Goal: Task Accomplishment & Management: Use online tool/utility

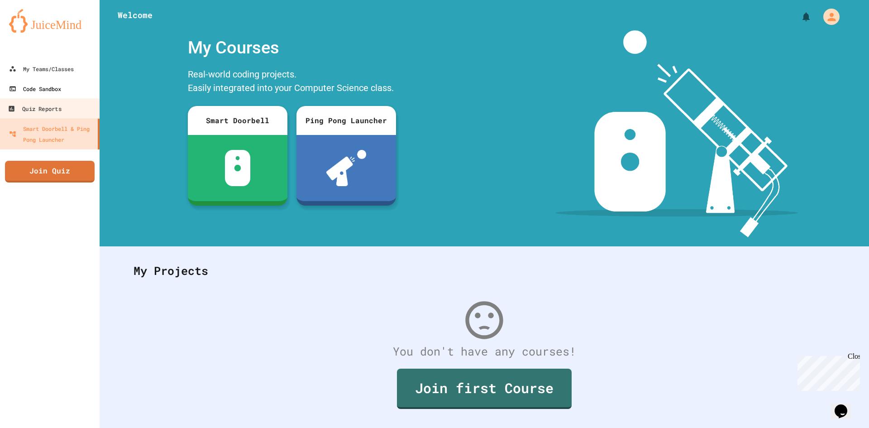
click at [54, 84] on div "Code Sandbox" at bounding box center [35, 88] width 52 height 11
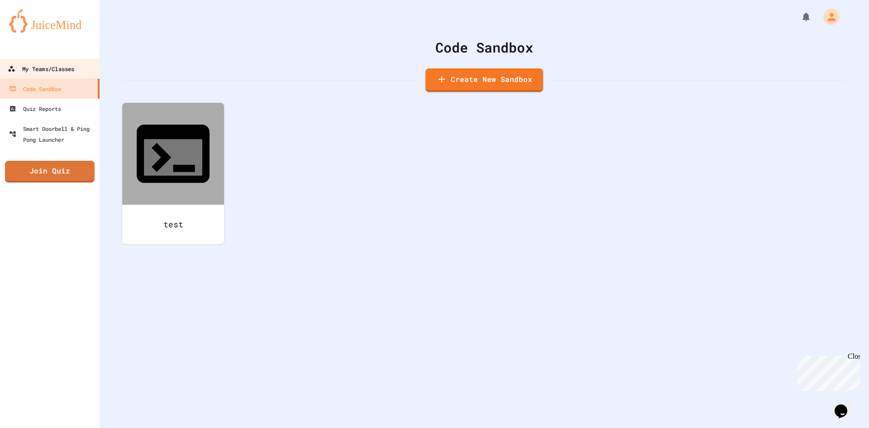
click at [29, 75] on link "My Teams/Classes" at bounding box center [50, 68] width 103 height 20
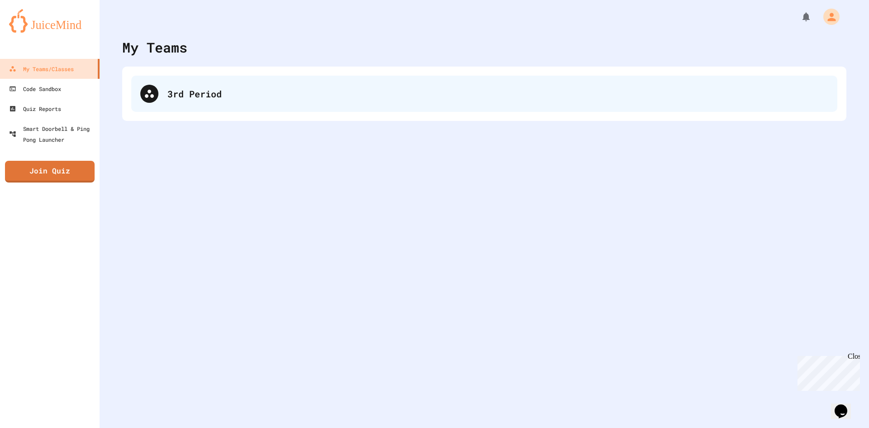
click at [329, 97] on div "3rd Period" at bounding box center [497, 94] width 661 height 14
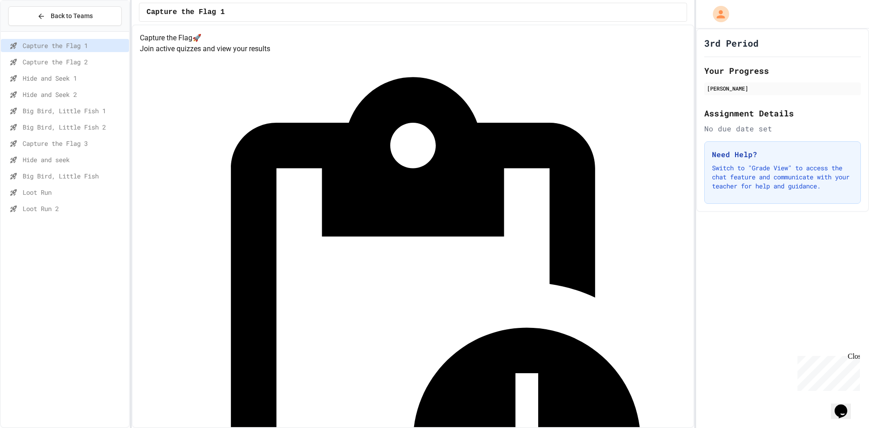
click at [47, 190] on span "Loot Run" at bounding box center [74, 192] width 103 height 10
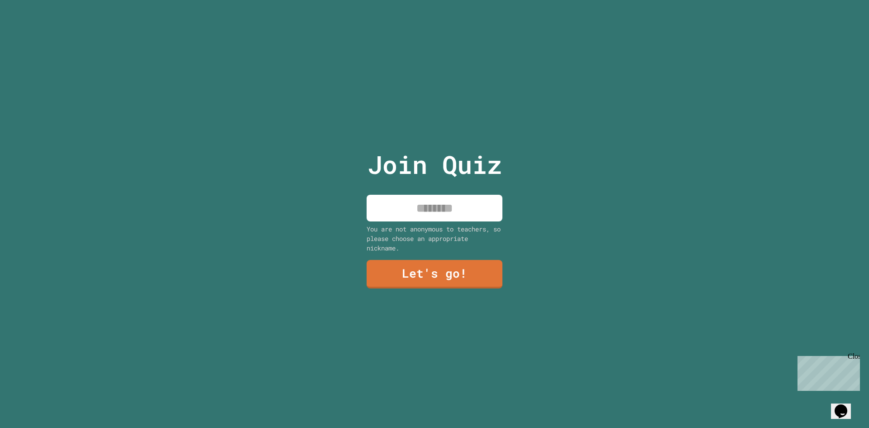
click at [409, 205] on input at bounding box center [435, 208] width 136 height 27
type input "**********"
click at [445, 264] on link "Let's go!" at bounding box center [434, 273] width 123 height 30
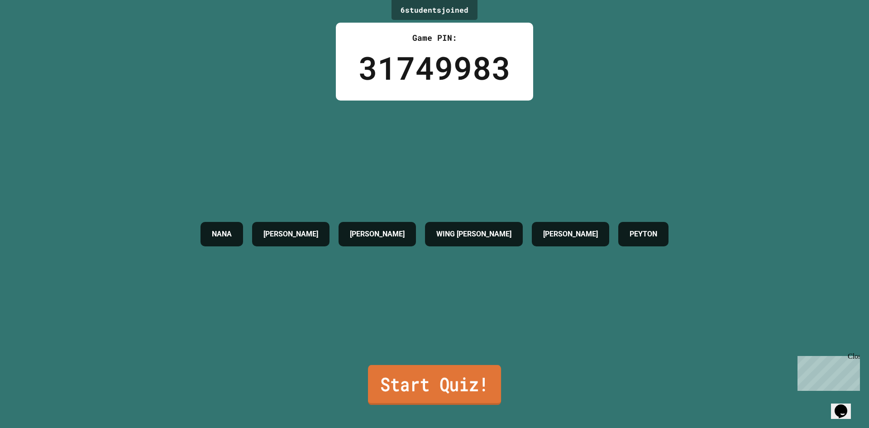
click at [437, 369] on link "Start Quiz!" at bounding box center [434, 385] width 133 height 40
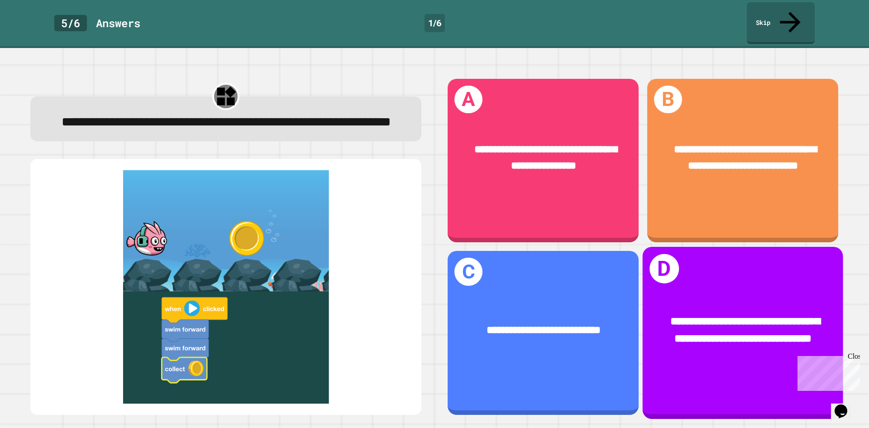
click at [697, 247] on div "**********" at bounding box center [743, 333] width 200 height 172
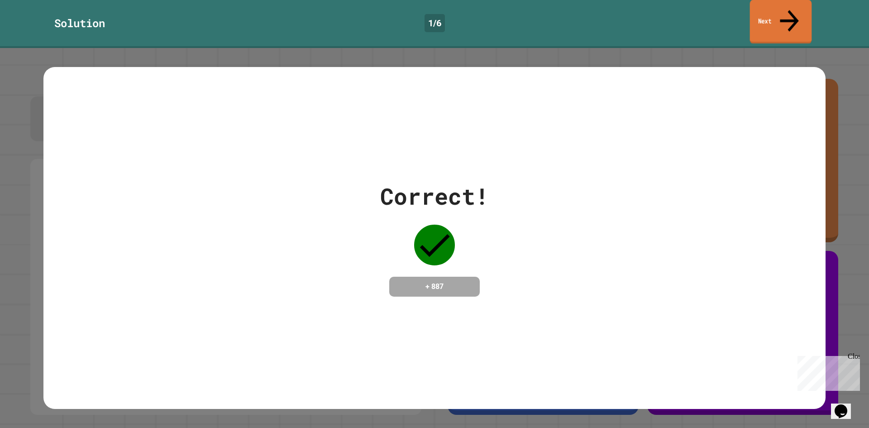
click at [790, 9] on icon at bounding box center [789, 21] width 28 height 32
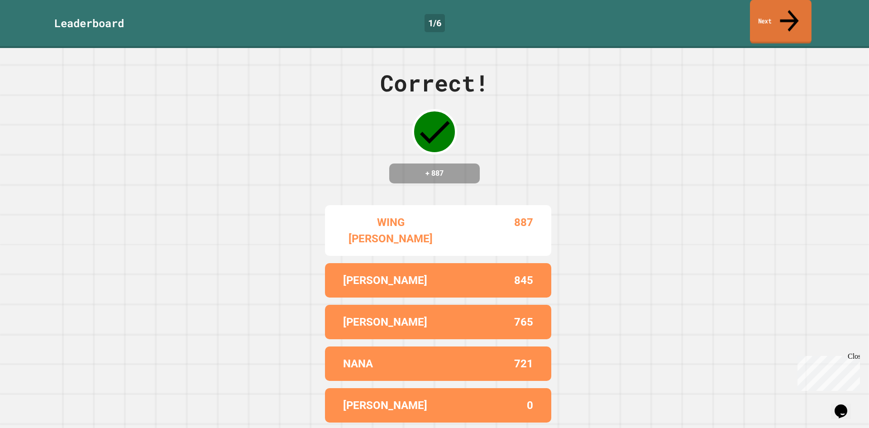
click at [756, 18] on link "Next" at bounding box center [781, 22] width 62 height 44
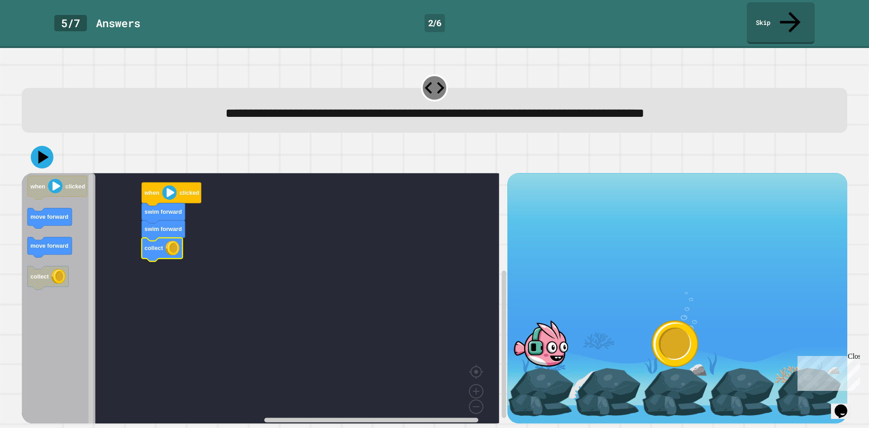
click at [50, 152] on div at bounding box center [434, 157] width 825 height 32
click at [45, 144] on icon at bounding box center [42, 157] width 26 height 26
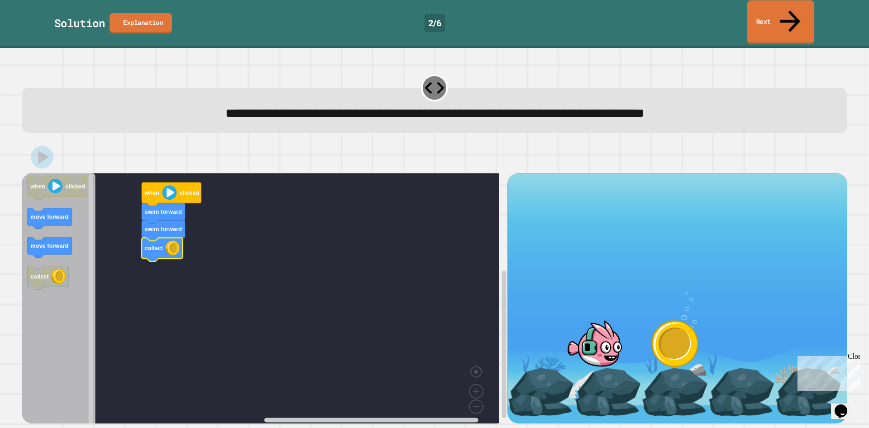
click at [789, 12] on icon at bounding box center [790, 21] width 30 height 32
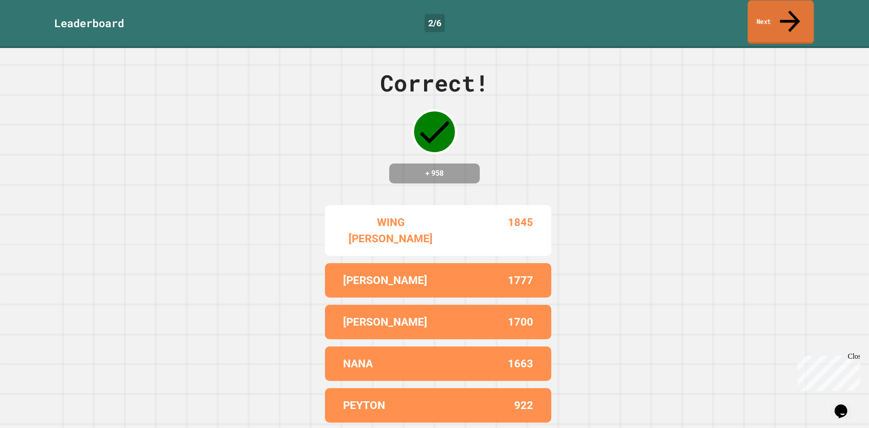
click at [776, 16] on link "Next" at bounding box center [781, 22] width 66 height 44
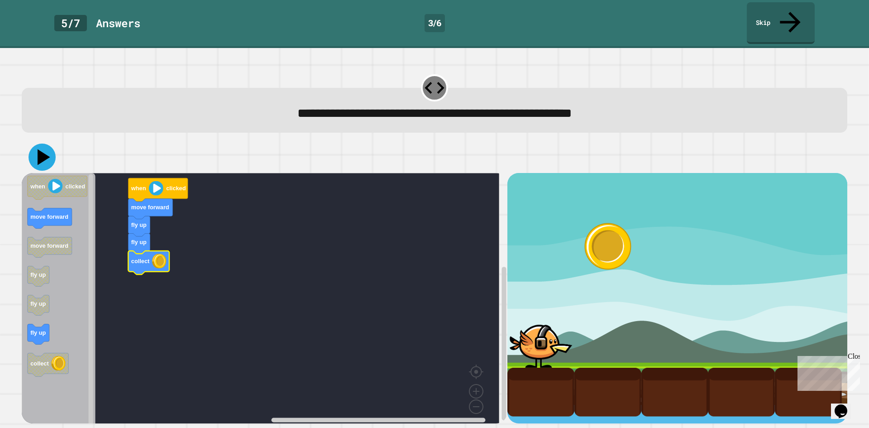
click at [44, 143] on icon at bounding box center [42, 156] width 27 height 27
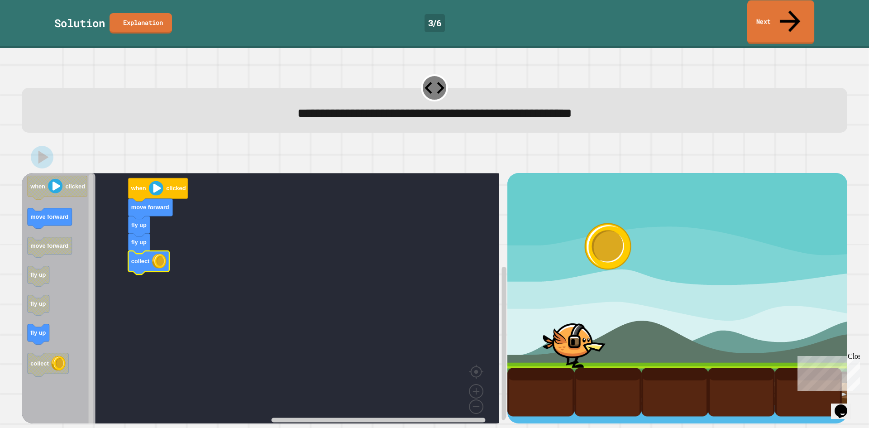
click at [779, 19] on link "Next" at bounding box center [780, 22] width 67 height 44
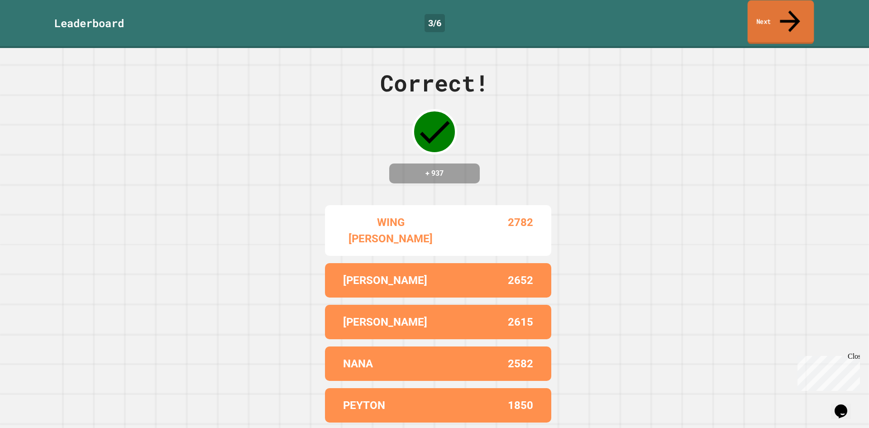
click at [777, 19] on link "Next" at bounding box center [781, 22] width 67 height 44
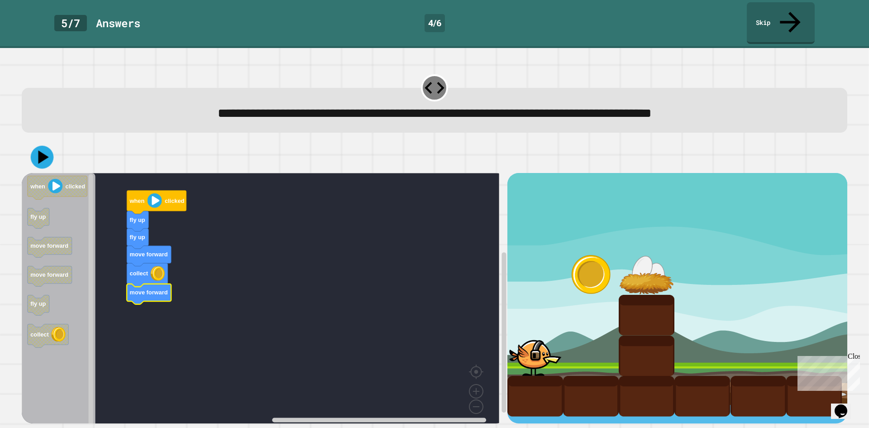
click at [40, 151] on icon at bounding box center [43, 158] width 10 height 14
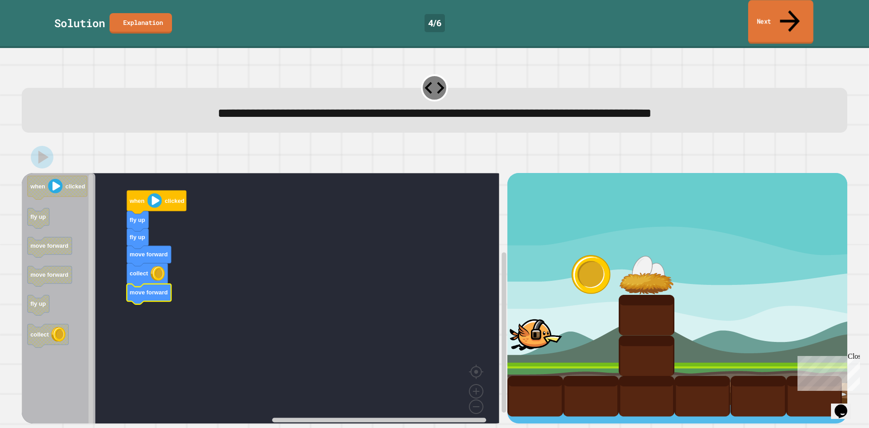
click at [764, 18] on link "Next" at bounding box center [780, 22] width 65 height 44
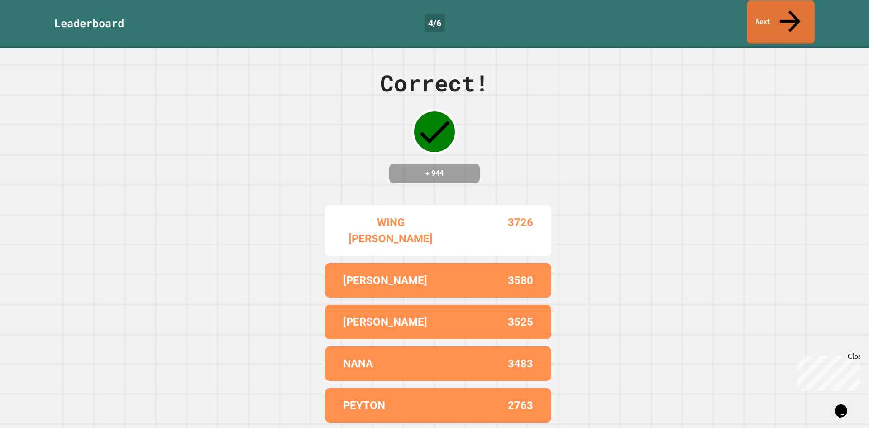
click at [762, 18] on link "Next" at bounding box center [781, 22] width 68 height 44
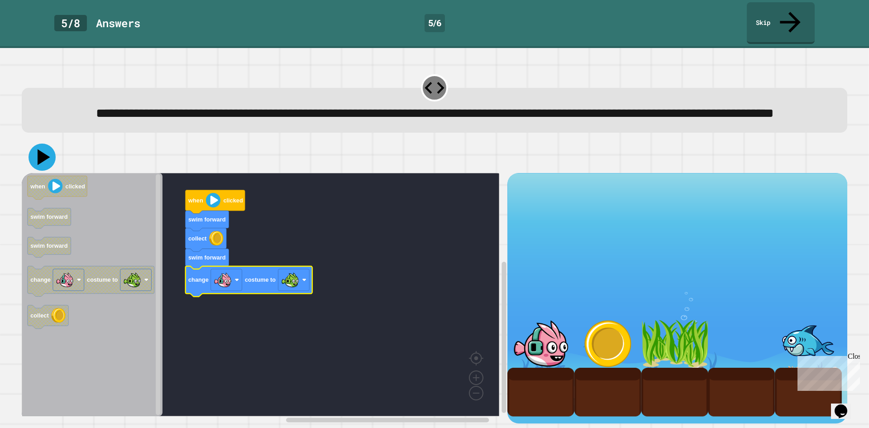
click at [42, 164] on icon at bounding box center [42, 156] width 27 height 27
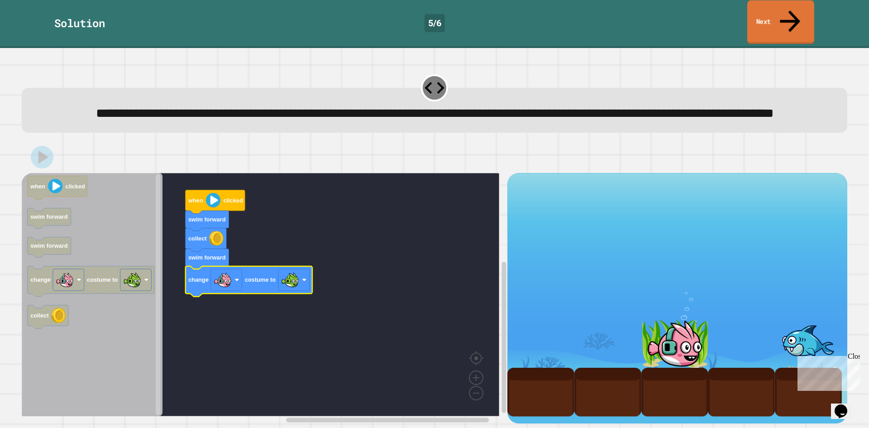
click at [781, 18] on link "Next" at bounding box center [780, 22] width 67 height 44
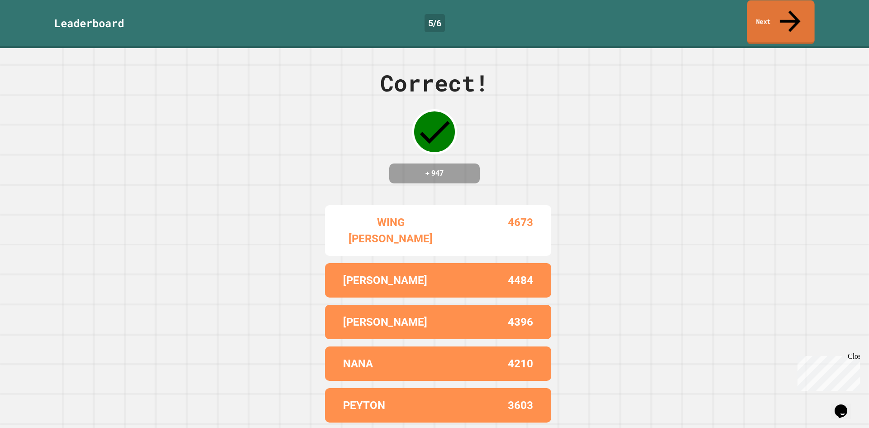
click at [781, 18] on link "Next" at bounding box center [780, 22] width 67 height 44
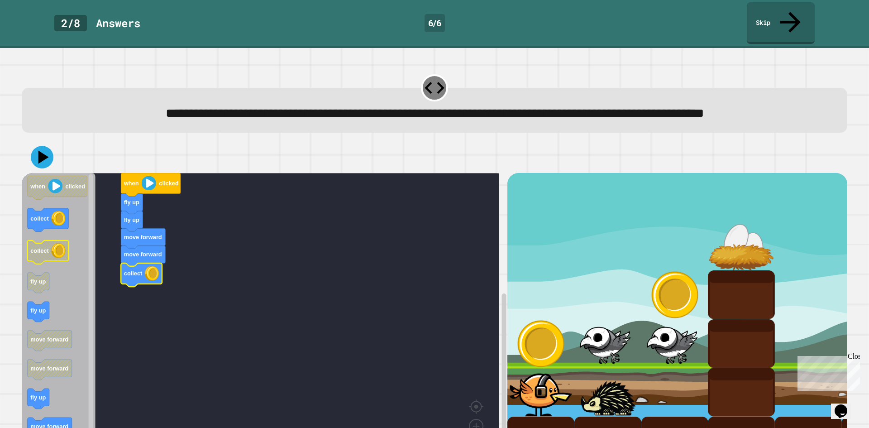
click at [51, 253] on g "collect" at bounding box center [48, 252] width 41 height 24
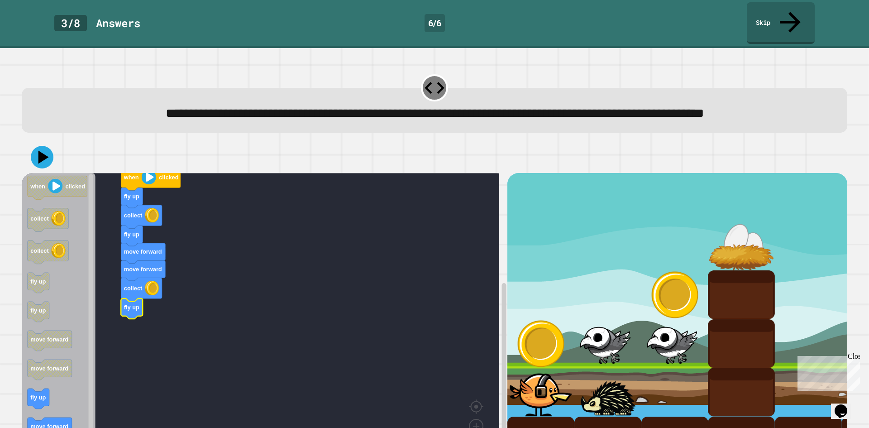
scroll to position [57, 0]
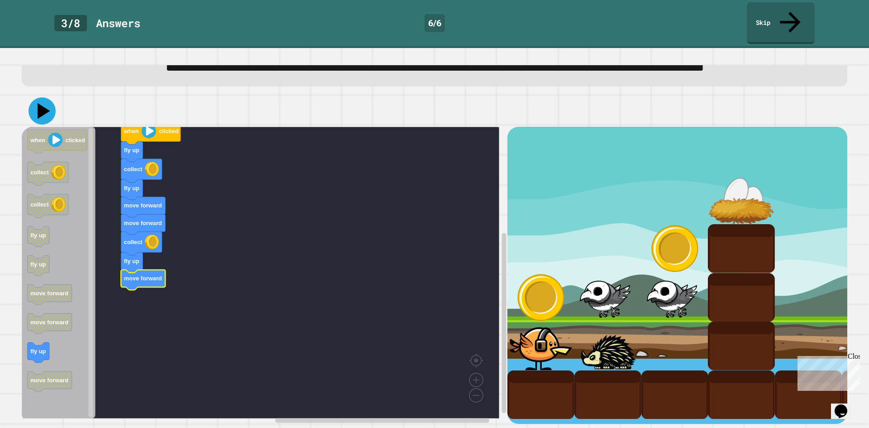
click at [46, 106] on icon at bounding box center [42, 110] width 27 height 27
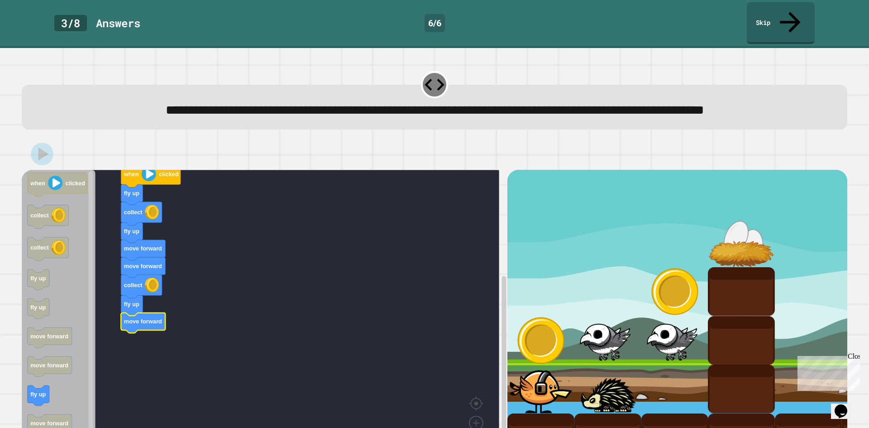
scroll to position [0, 0]
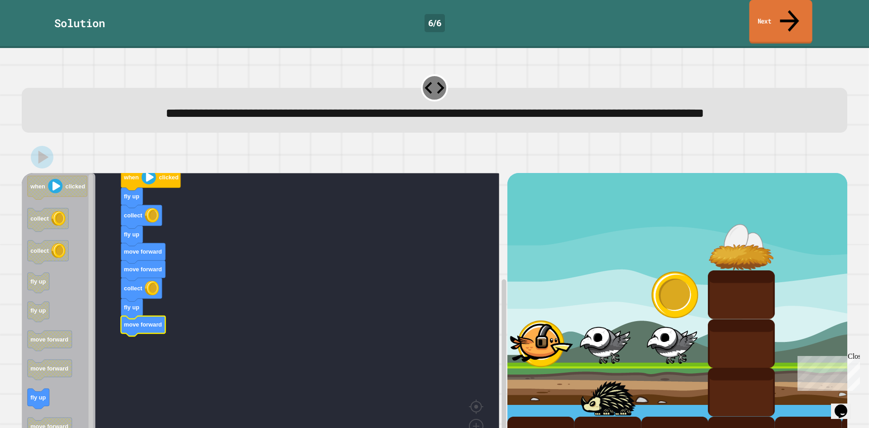
click at [800, 15] on link "Next" at bounding box center [780, 22] width 63 height 44
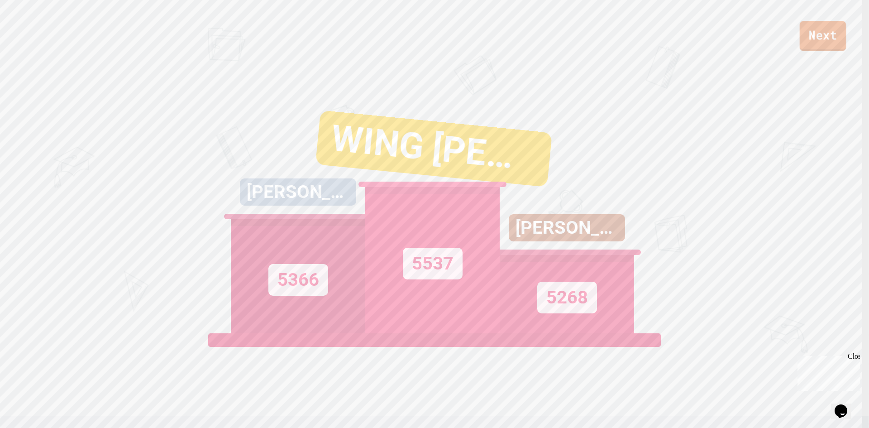
click at [812, 39] on link "Next" at bounding box center [823, 36] width 47 height 30
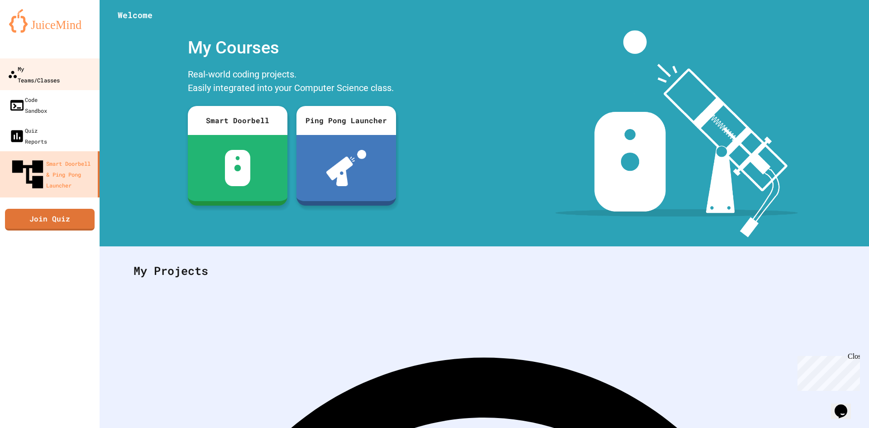
click at [55, 77] on link "My Teams/Classes" at bounding box center [50, 74] width 103 height 32
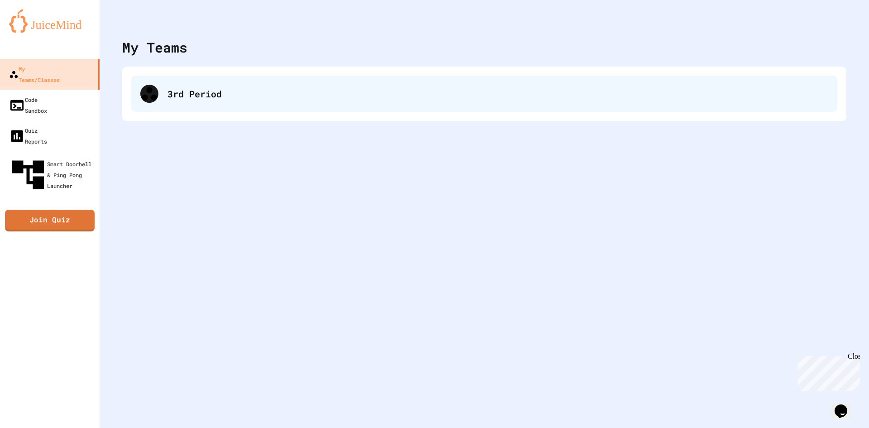
click at [207, 95] on div "3rd Period" at bounding box center [497, 94] width 661 height 14
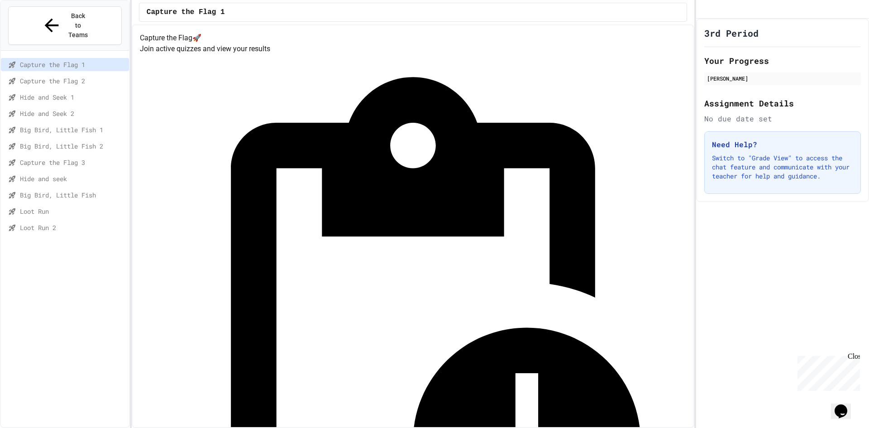
click at [63, 223] on span "Loot Run 2" at bounding box center [72, 228] width 105 height 10
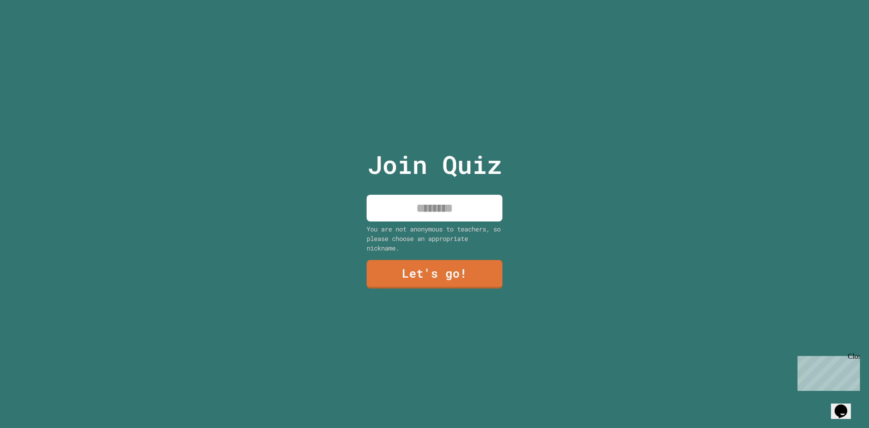
click at [429, 225] on div "You are not anonymous to teachers, so please choose an appropriate nickname." at bounding box center [435, 238] width 136 height 29
click at [431, 209] on input at bounding box center [435, 208] width 136 height 27
type input "**********"
click at [439, 264] on link "Let's go!" at bounding box center [435, 273] width 136 height 30
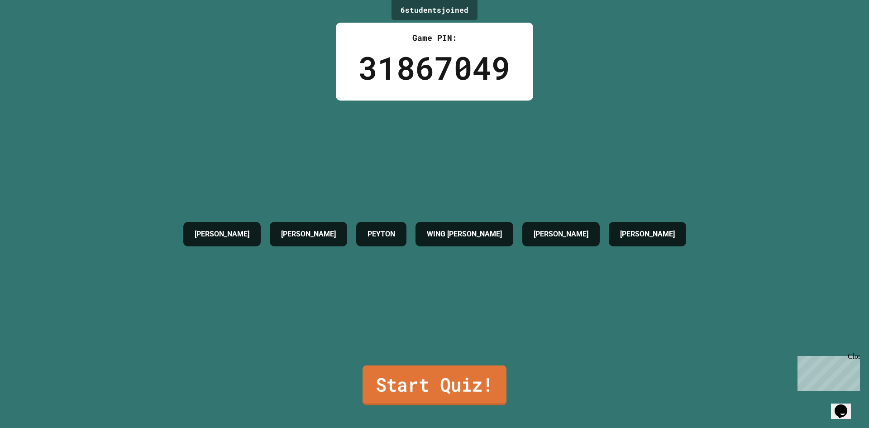
click at [430, 366] on link "Start Quiz!" at bounding box center [434, 385] width 144 height 40
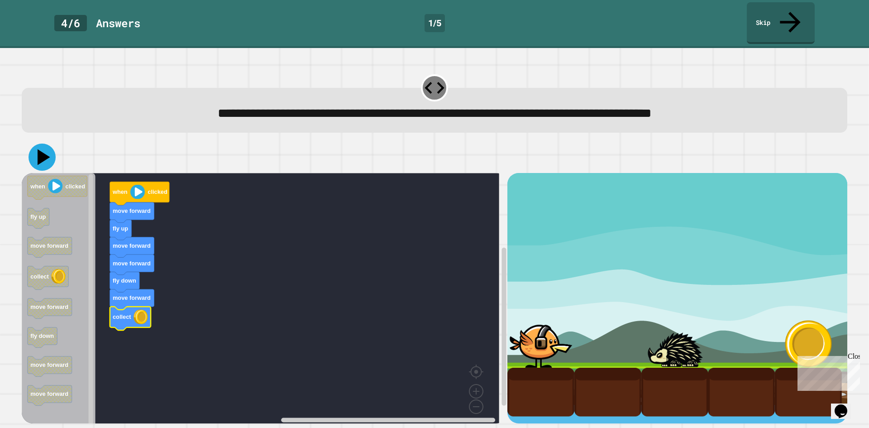
drag, startPoint x: 53, startPoint y: 138, endPoint x: 48, endPoint y: 141, distance: 5.3
click at [53, 143] on button at bounding box center [42, 156] width 27 height 27
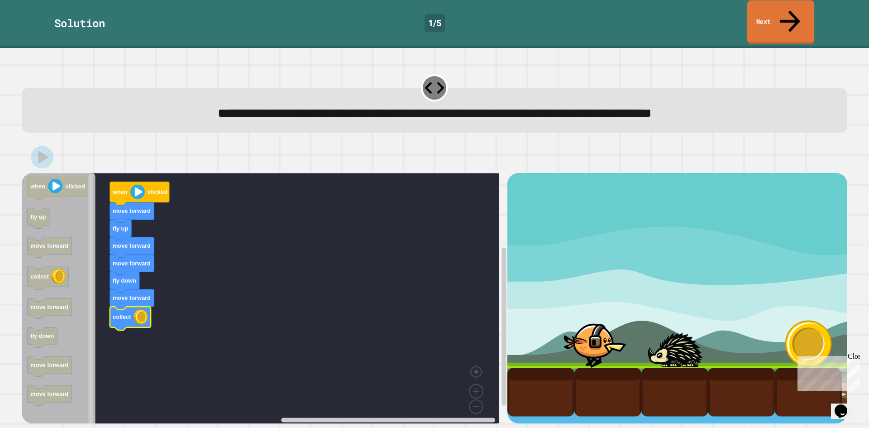
drag, startPoint x: 766, startPoint y: 12, endPoint x: 759, endPoint y: 13, distance: 6.8
click at [767, 12] on link "Next" at bounding box center [780, 22] width 67 height 44
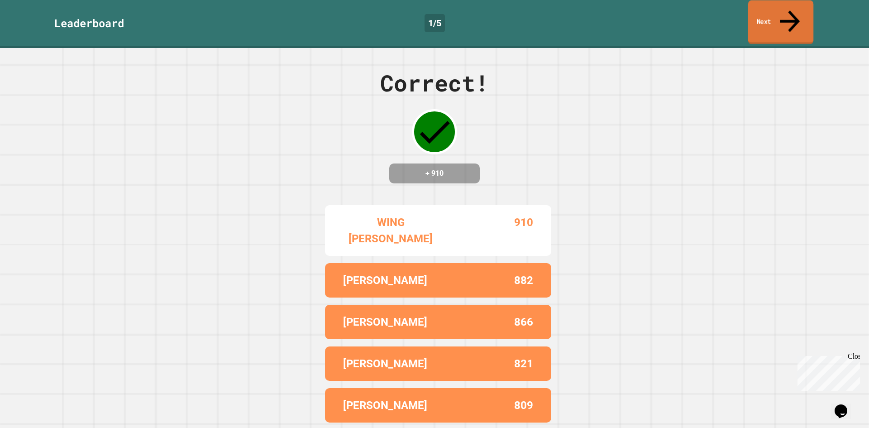
click at [763, 16] on link "Next" at bounding box center [781, 22] width 66 height 44
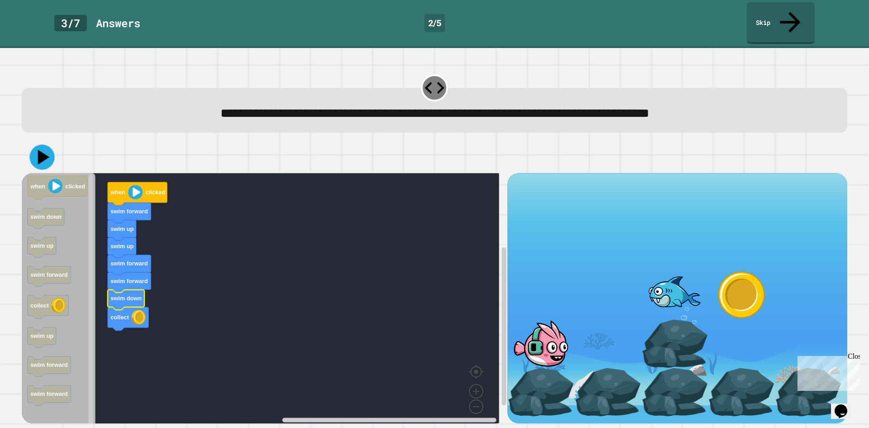
click at [45, 146] on icon at bounding box center [41, 157] width 25 height 25
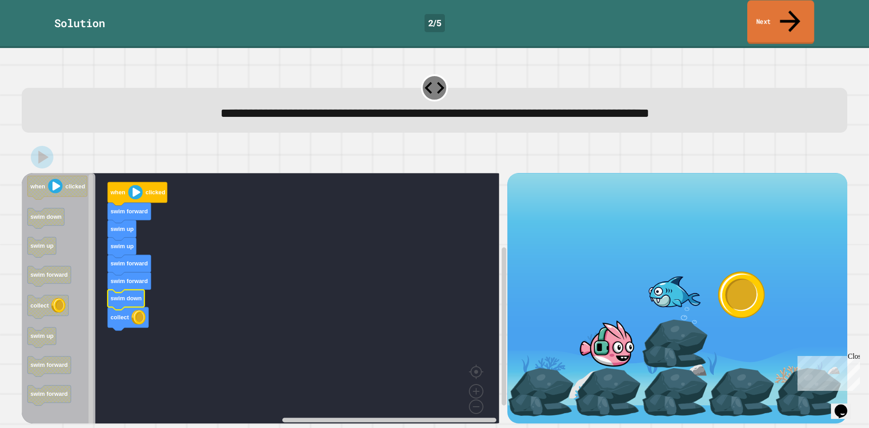
click at [770, 13] on link "Next" at bounding box center [780, 22] width 67 height 44
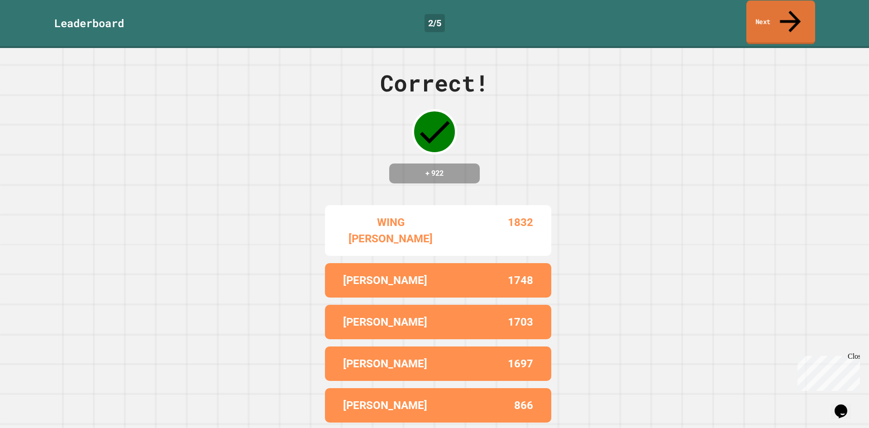
click at [771, 13] on link "Next" at bounding box center [780, 22] width 69 height 44
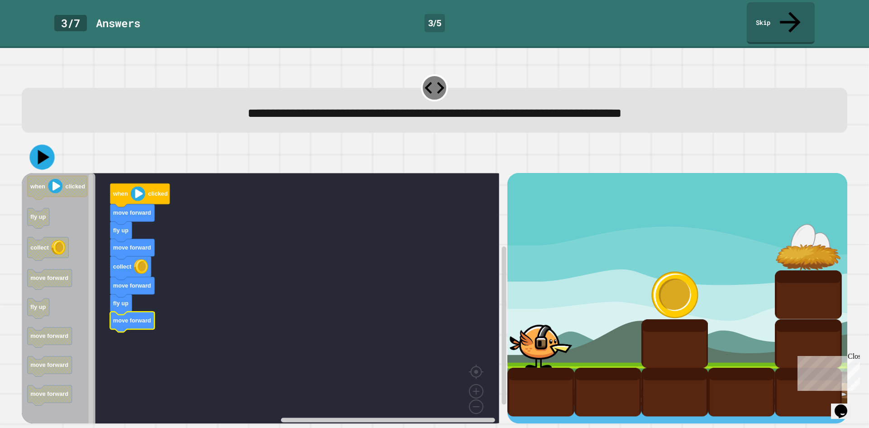
click at [38, 145] on icon at bounding box center [41, 157] width 25 height 25
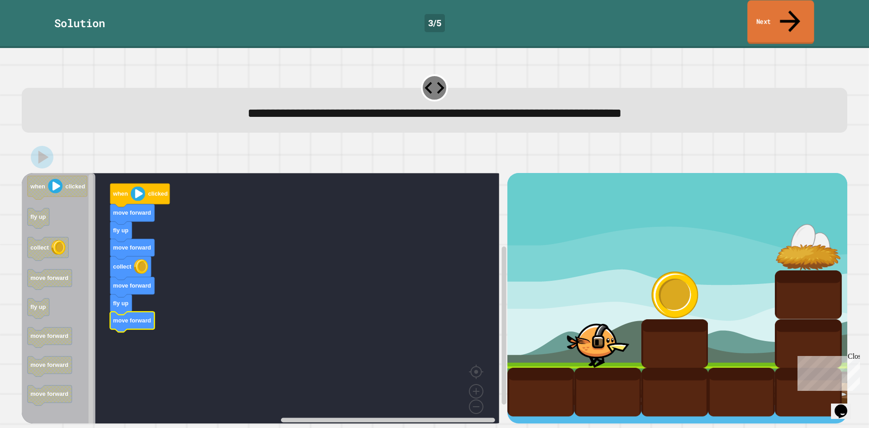
click at [777, 16] on link "Next" at bounding box center [780, 22] width 67 height 44
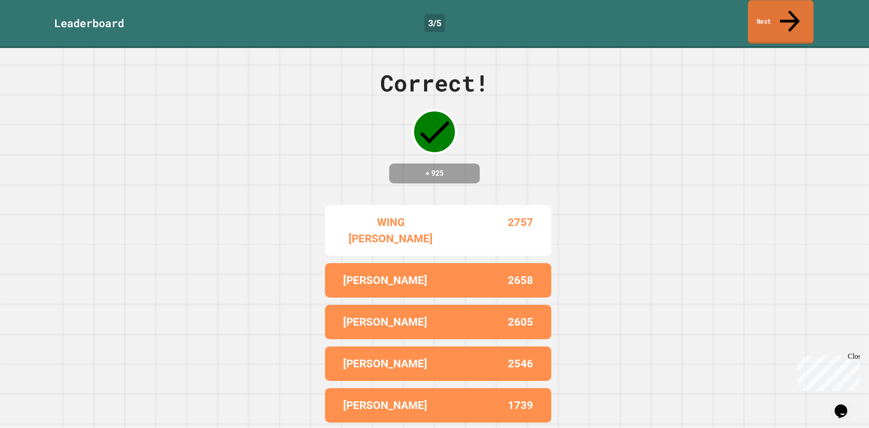
click at [777, 16] on link "Next" at bounding box center [781, 22] width 66 height 44
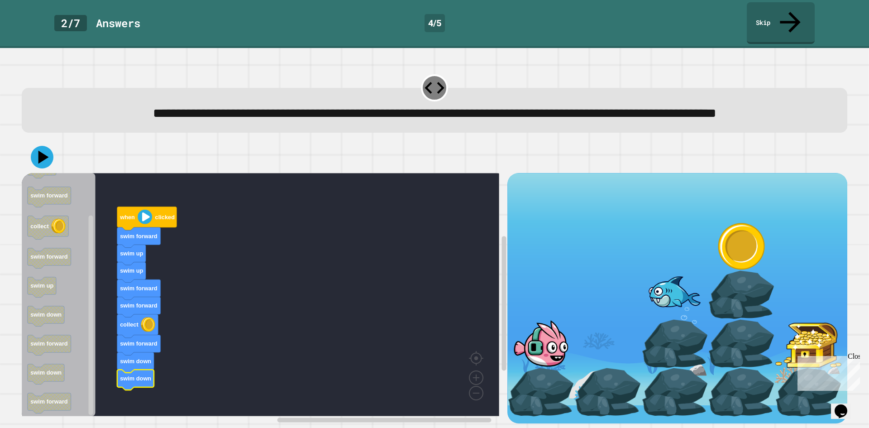
click at [57, 161] on div at bounding box center [434, 157] width 825 height 32
click at [48, 159] on icon at bounding box center [42, 156] width 27 height 27
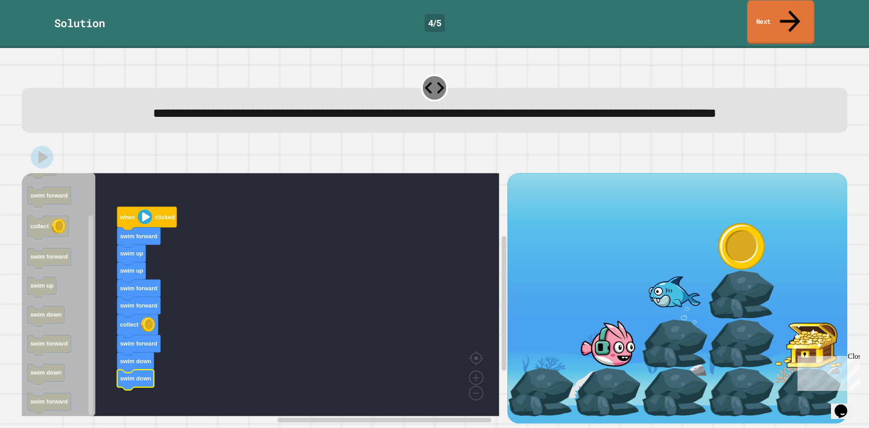
click at [779, 10] on link "Next" at bounding box center [780, 22] width 67 height 44
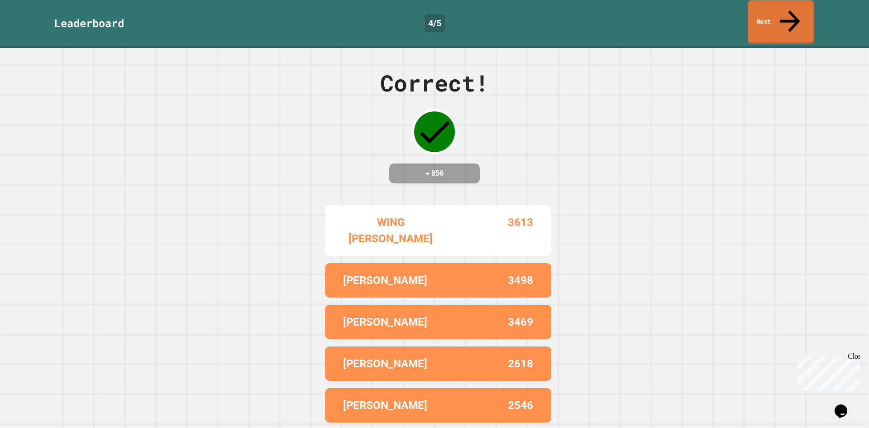
click at [779, 10] on link "Next" at bounding box center [781, 22] width 66 height 44
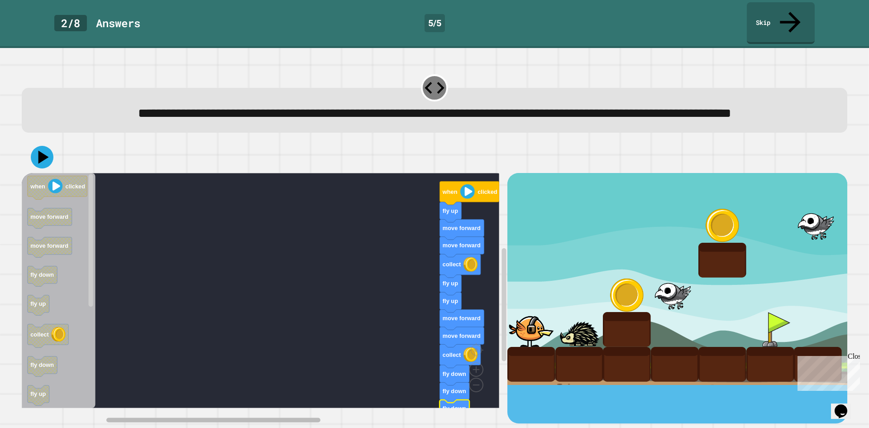
click at [129, 410] on div "when clicked fly up move forward move forward collect fly up fly up move forwar…" at bounding box center [434, 282] width 834 height 290
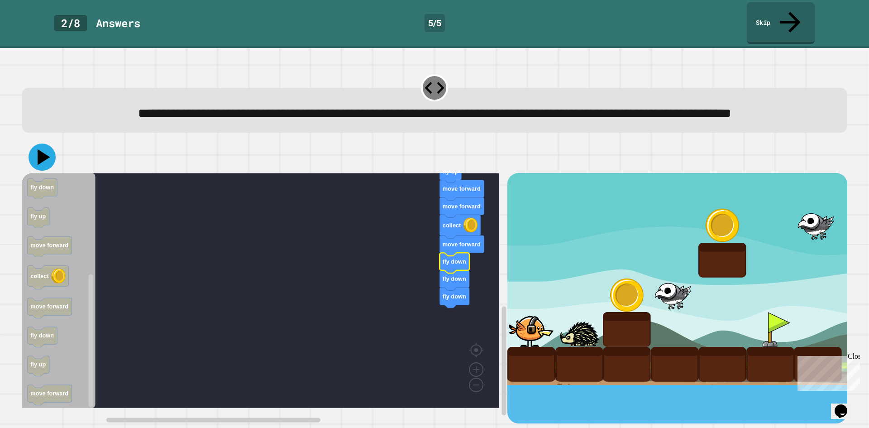
click at [43, 155] on icon at bounding box center [42, 156] width 27 height 27
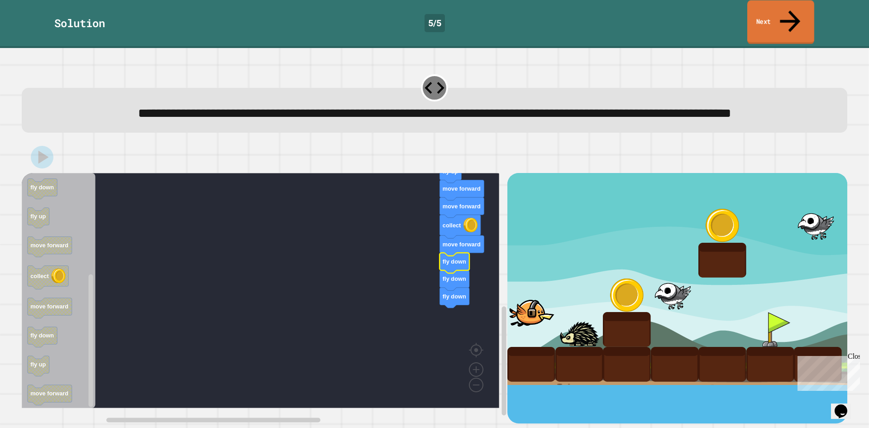
click at [791, 10] on icon at bounding box center [790, 21] width 20 height 22
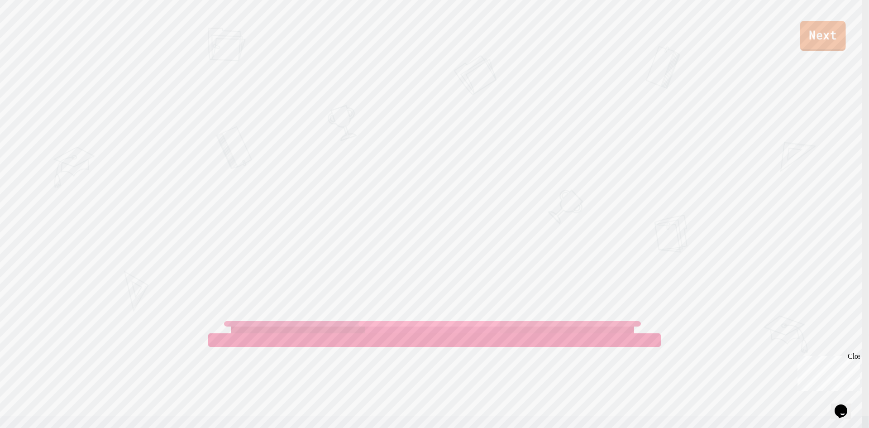
click at [813, 35] on link "Next" at bounding box center [823, 36] width 46 height 30
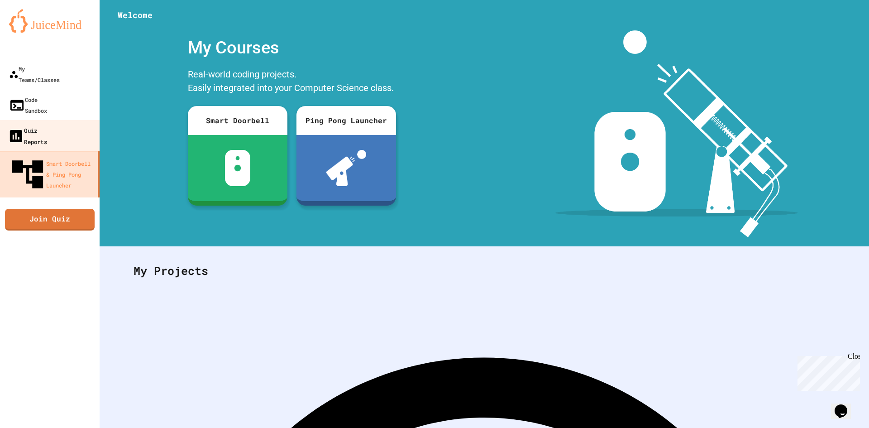
click at [75, 120] on link "Quiz Reports" at bounding box center [50, 136] width 103 height 32
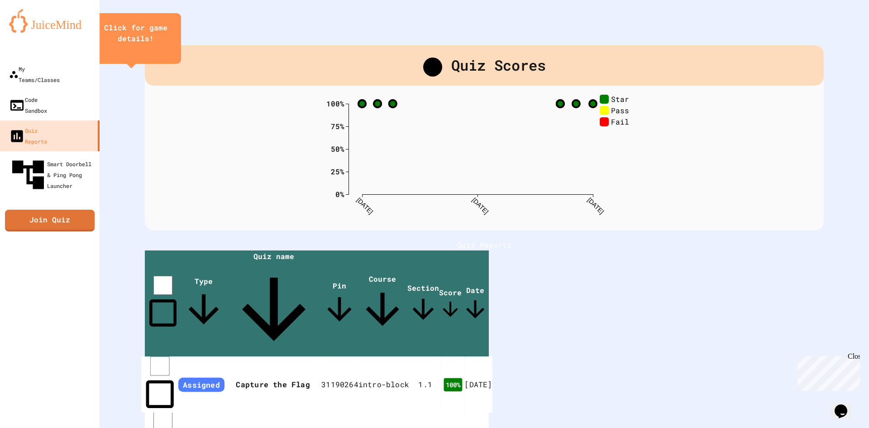
click at [441, 356] on td "1 . 1" at bounding box center [425, 384] width 32 height 56
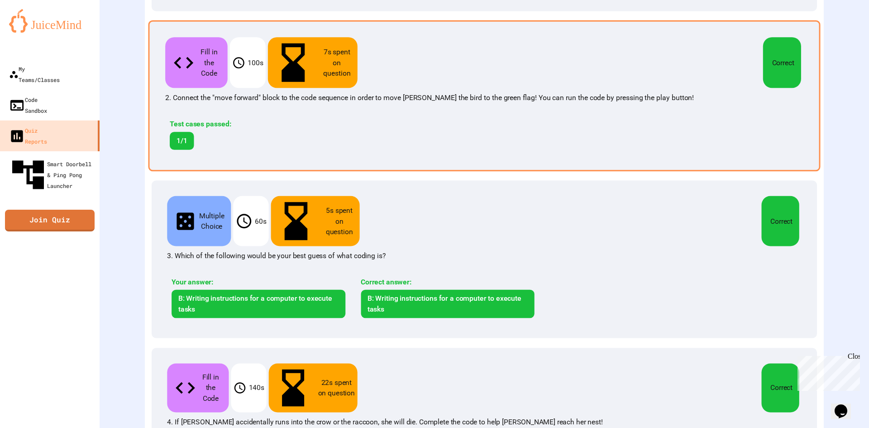
scroll to position [281, 0]
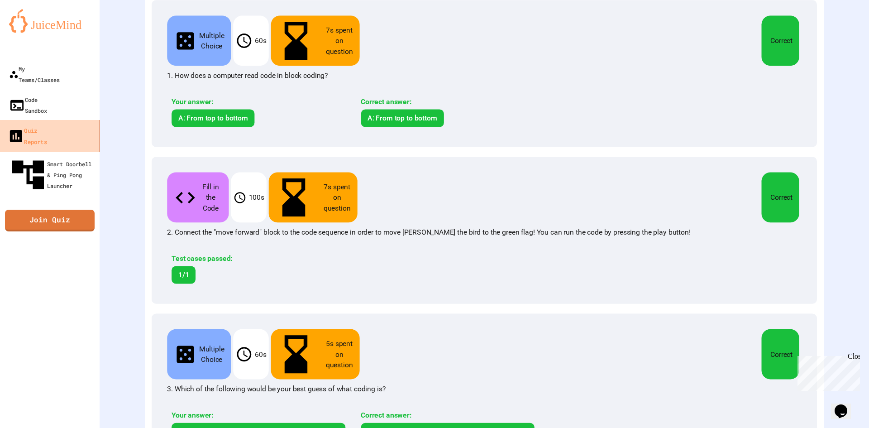
click at [39, 124] on div "Quiz Reports" at bounding box center [27, 135] width 39 height 22
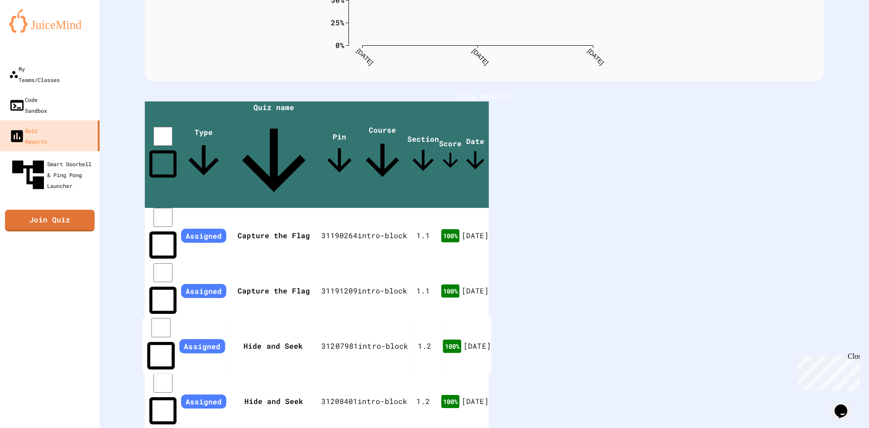
scroll to position [237, 0]
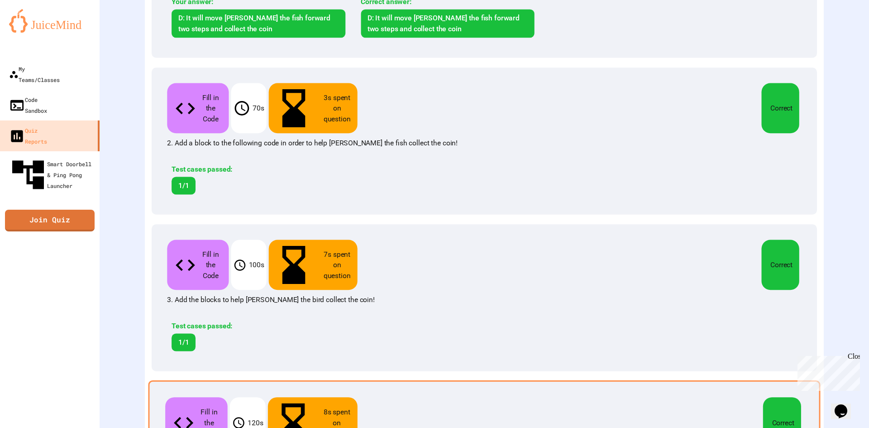
scroll to position [362, 0]
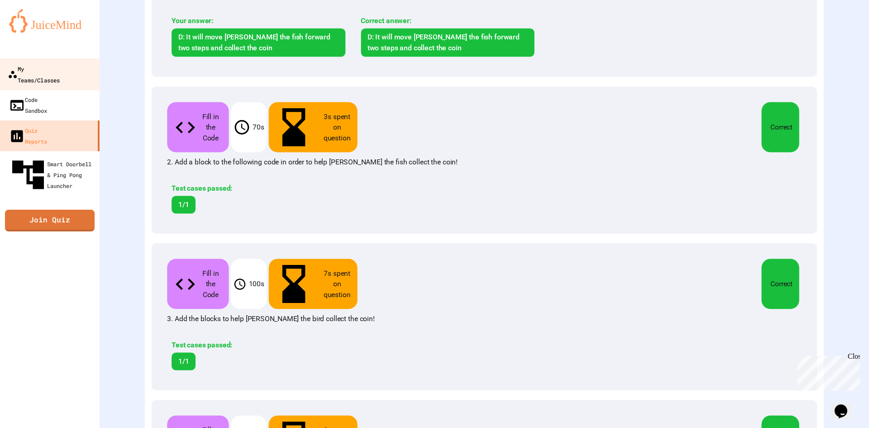
click at [49, 67] on div "My Teams/Classes" at bounding box center [34, 74] width 52 height 22
